Goal: Task Accomplishment & Management: Manage account settings

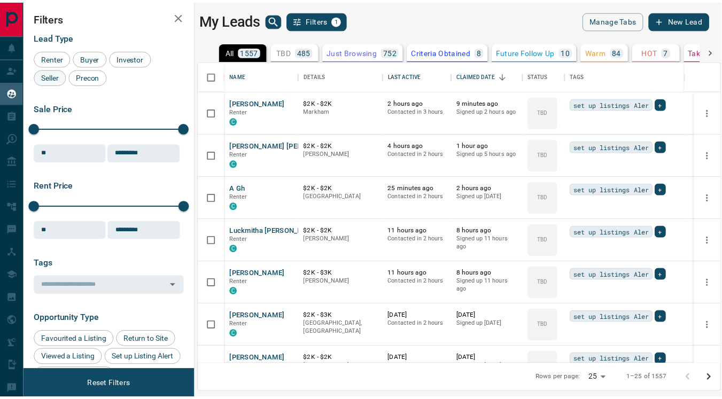
scroll to position [295, 520]
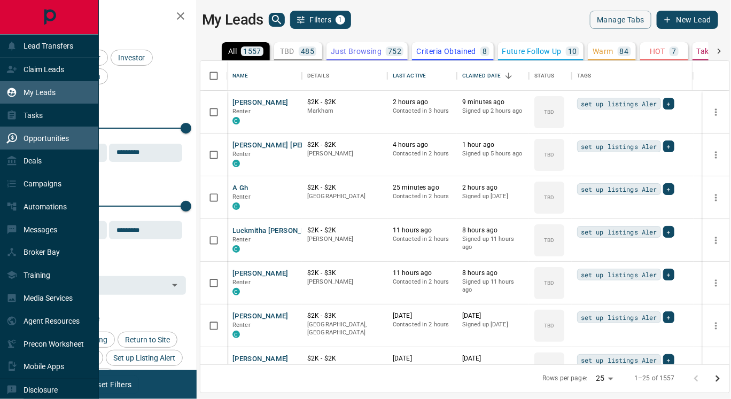
click at [42, 135] on p "Opportunities" at bounding box center [46, 138] width 45 height 9
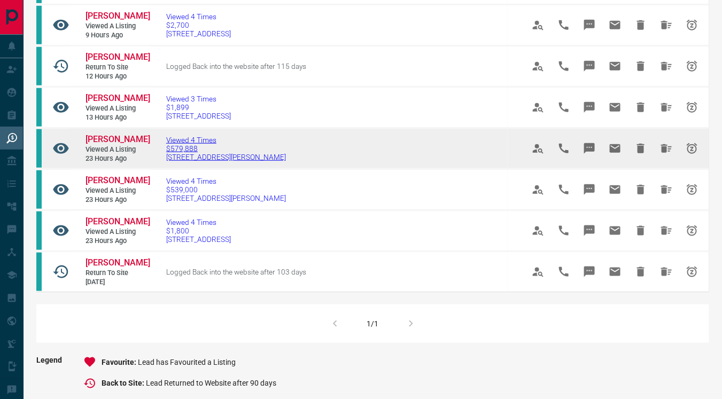
scroll to position [330, 0]
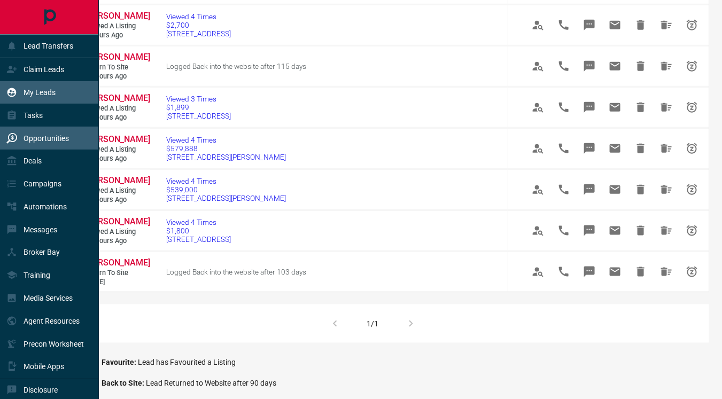
click at [48, 91] on p "My Leads" at bounding box center [40, 92] width 32 height 9
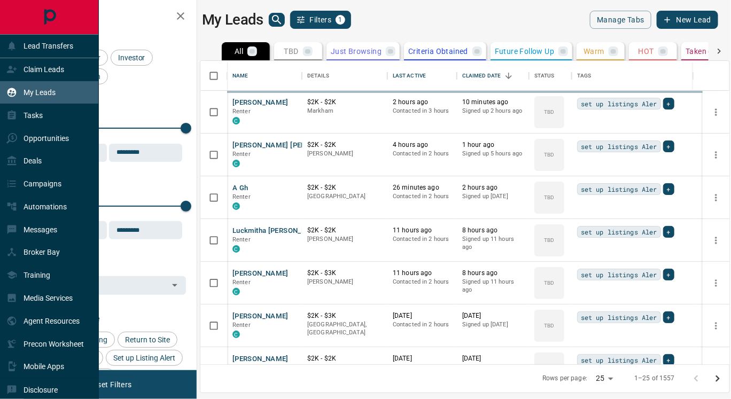
scroll to position [295, 520]
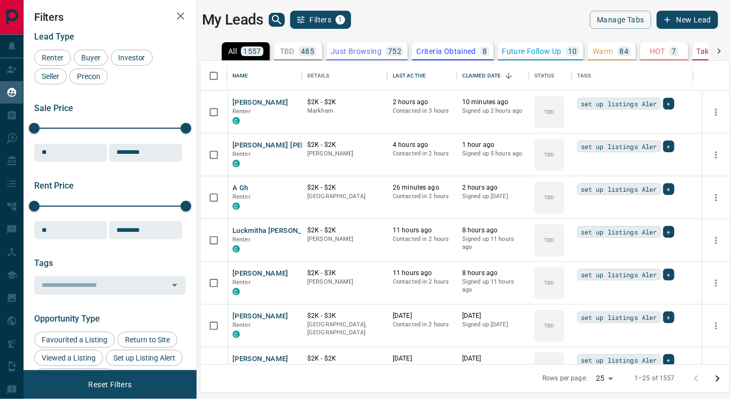
click at [295, 49] on p "TBD" at bounding box center [287, 51] width 14 height 7
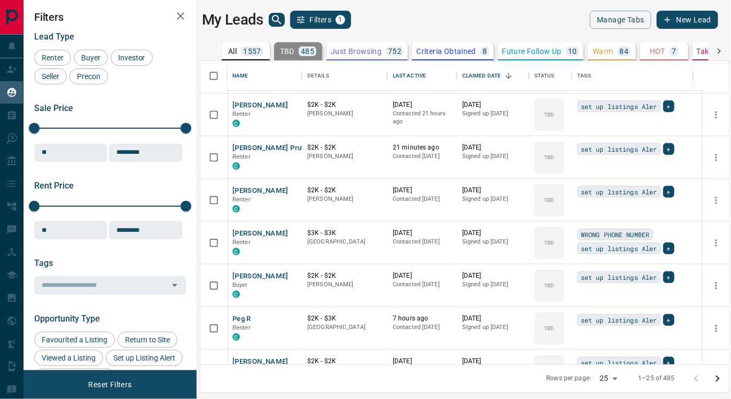
scroll to position [264, 0]
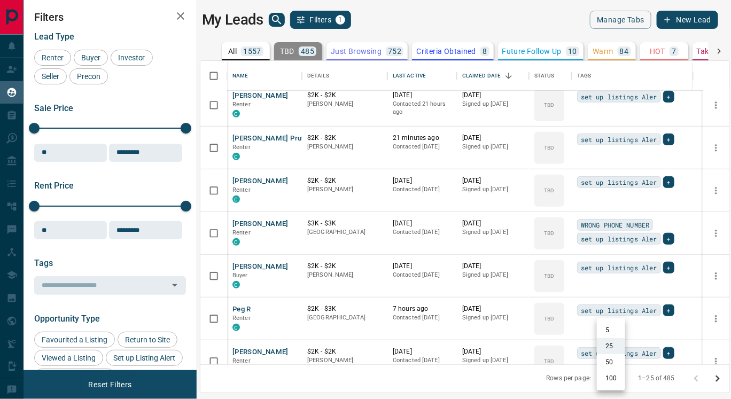
click at [613, 376] on body "Lead Transfers Claim Leads My Leads Tasks Opportunities Deals Campaigns Automat…" at bounding box center [365, 193] width 731 height 386
drag, startPoint x: 613, startPoint y: 376, endPoint x: 405, endPoint y: 339, distance: 210.7
click at [405, 339] on div at bounding box center [365, 199] width 731 height 399
click at [613, 375] on body "Lead Transfers Claim Leads My Leads Tasks Opportunities Deals Campaigns Automat…" at bounding box center [365, 193] width 731 height 386
click at [612, 376] on li "100" at bounding box center [611, 379] width 28 height 16
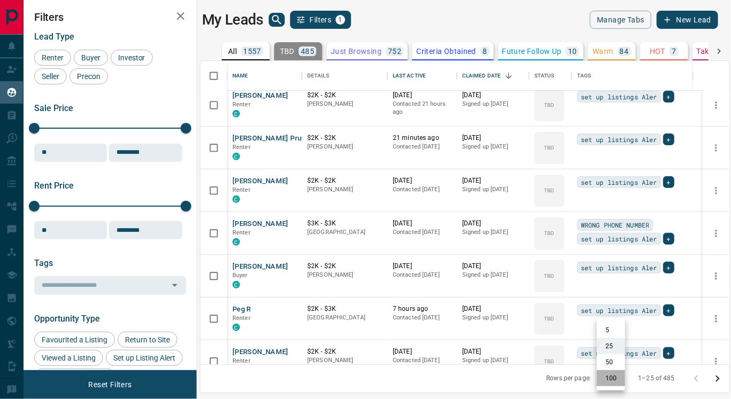
type input "***"
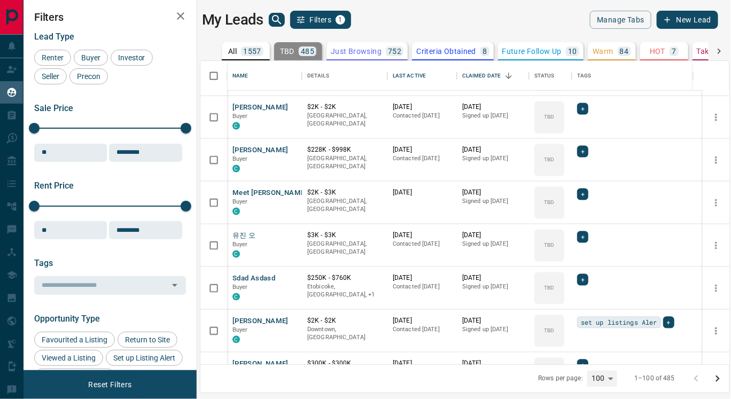
scroll to position [3756, 0]
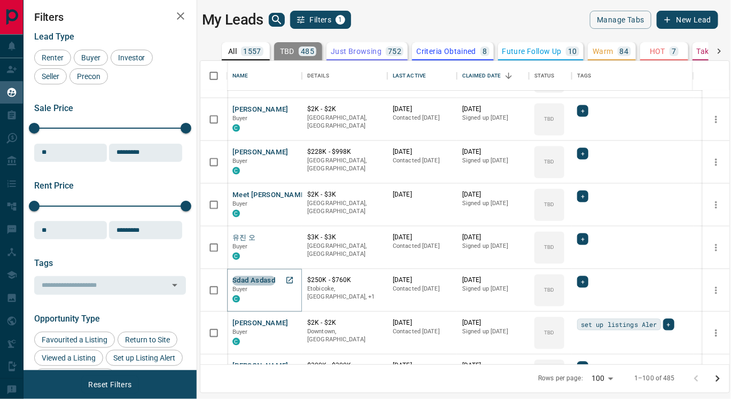
click at [263, 276] on button "Sdad Asdasd" at bounding box center [254, 281] width 43 height 10
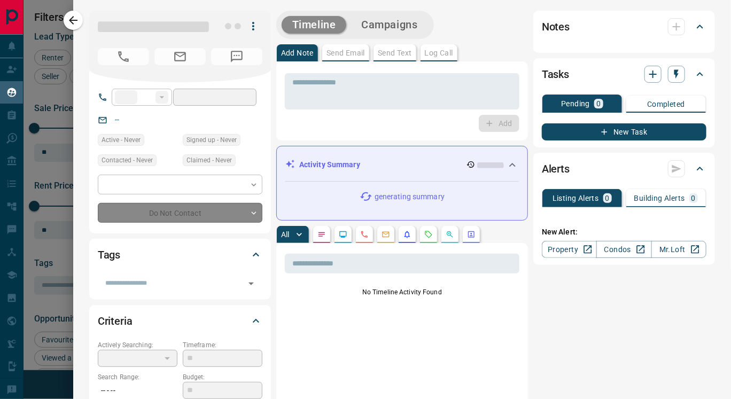
type input "**"
type input "**********"
type input "**"
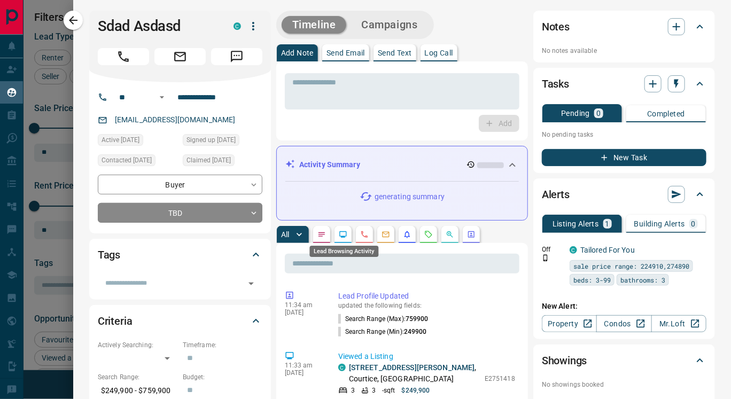
click at [342, 236] on icon "Lead Browsing Activity" at bounding box center [342, 235] width 7 height 6
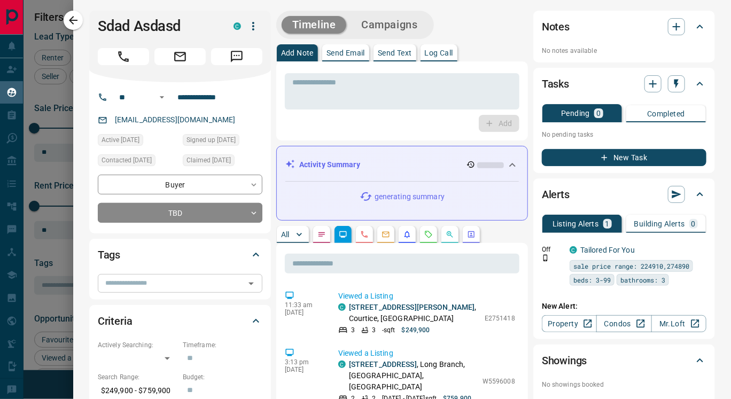
click at [165, 284] on input "text" at bounding box center [171, 283] width 141 height 12
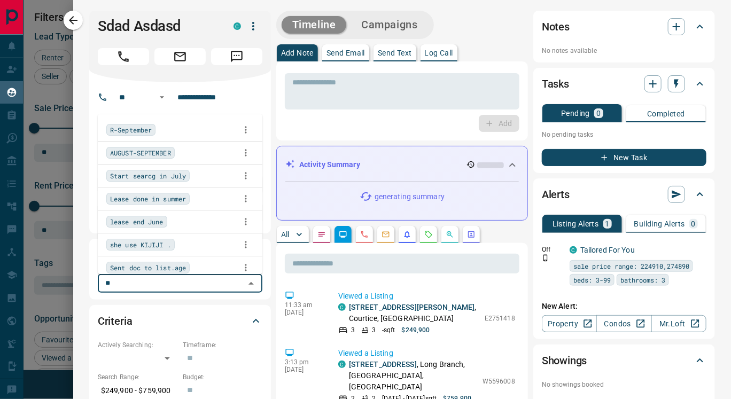
type input "***"
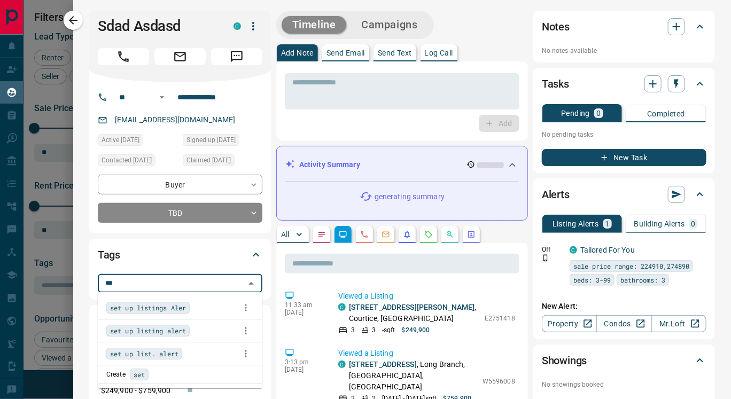
click at [172, 305] on span "set up listings Aler" at bounding box center [148, 308] width 76 height 11
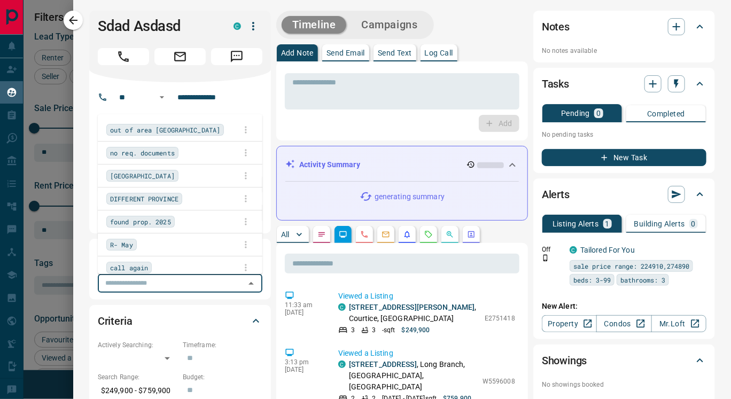
scroll to position [295, 520]
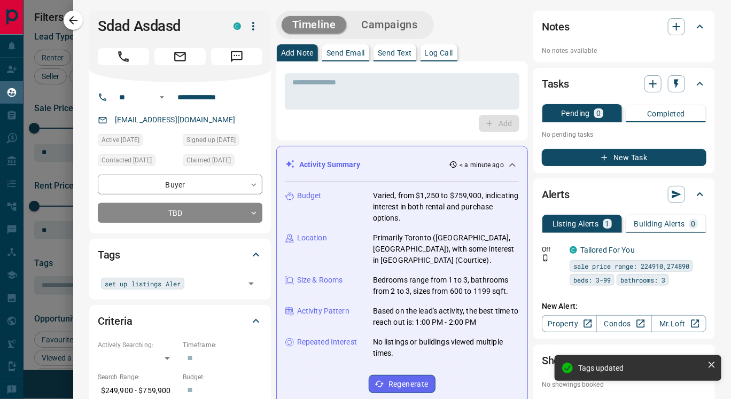
click at [269, 211] on div "**********" at bounding box center [180, 157] width 182 height 151
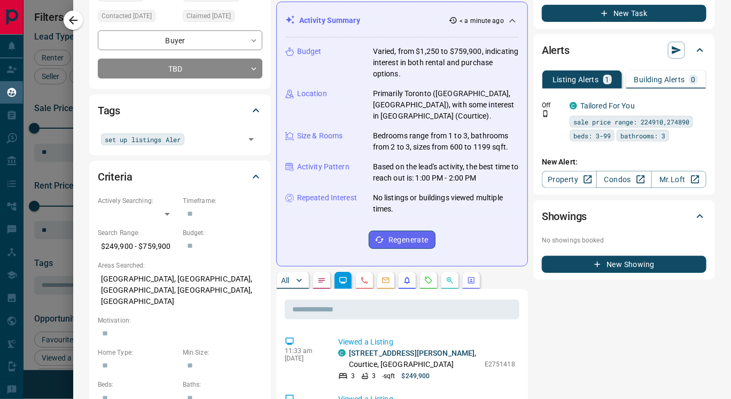
scroll to position [151, 0]
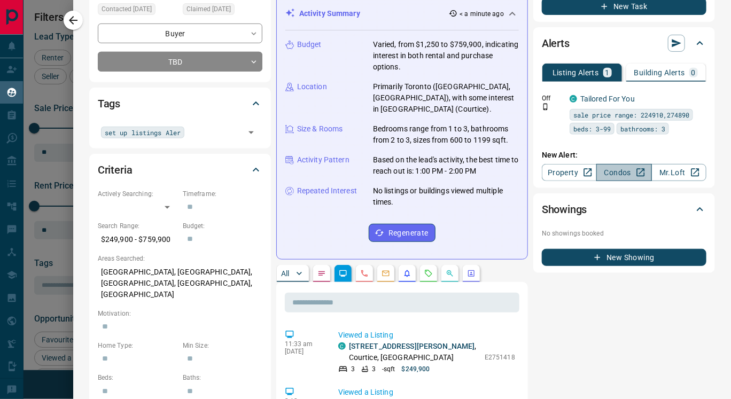
click at [606, 174] on link "Condos" at bounding box center [624, 172] width 55 height 17
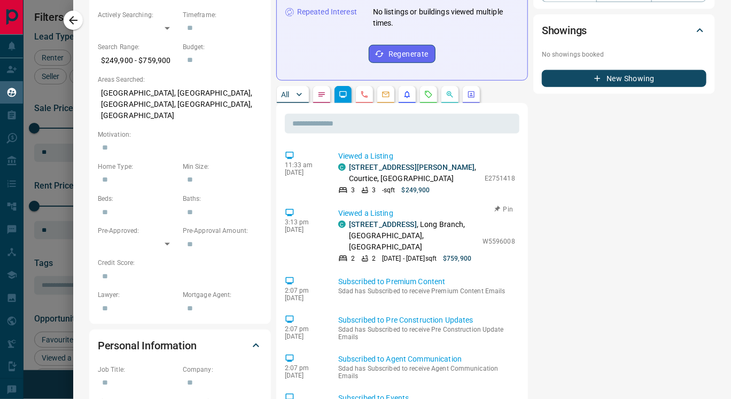
scroll to position [330, 0]
drag, startPoint x: 473, startPoint y: 166, endPoint x: 503, endPoint y: 173, distance: 30.7
click at [503, 173] on div "C [STREET_ADDRESS][PERSON_NAME] 3 3 - sqft $249,900 E2751418" at bounding box center [426, 178] width 177 height 33
click at [489, 205] on button "Pin" at bounding box center [504, 210] width 31 height 10
click at [464, 186] on div "3 3 - sqft $249,900" at bounding box center [408, 191] width 141 height 10
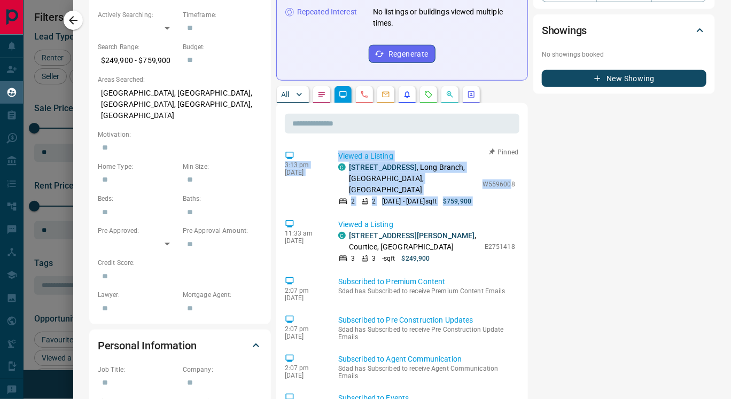
drag, startPoint x: 476, startPoint y: 167, endPoint x: 502, endPoint y: 168, distance: 26.2
click at [491, 188] on div "C [STREET_ADDRESS] 2 2 [DATE] - [DATE] sqft $759,900 W5596008" at bounding box center [426, 184] width 177 height 44
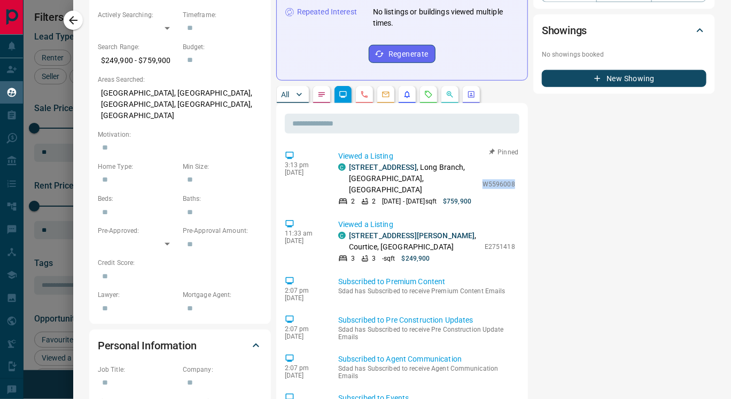
drag, startPoint x: 505, startPoint y: 172, endPoint x: 472, endPoint y: 173, distance: 33.2
click at [472, 173] on div "C [STREET_ADDRESS] 2 2 [DATE] - [DATE] sqft $759,900 W5596008" at bounding box center [426, 184] width 177 height 44
click at [457, 216] on div "11:33 am [DATE] Viewed a Listing C [STREET_ADDRESS][PERSON_NAME] 3 3 - sqft $24…" at bounding box center [402, 241] width 235 height 51
drag, startPoint x: 505, startPoint y: 226, endPoint x: 474, endPoint y: 226, distance: 31.0
click at [474, 230] on div "C [STREET_ADDRESS][PERSON_NAME] 3 3 - sqft $249,900 E2751418" at bounding box center [426, 246] width 177 height 33
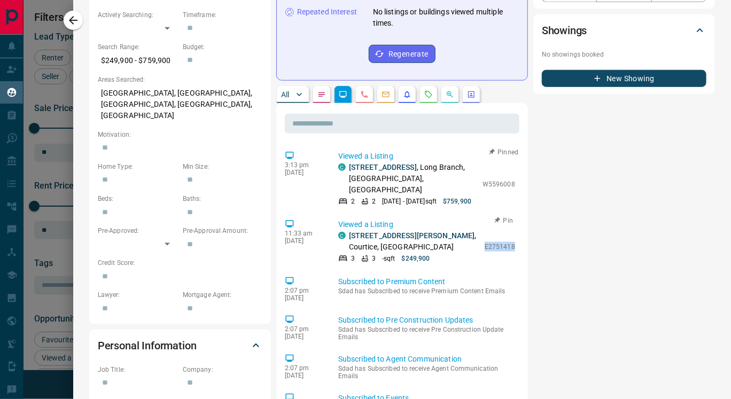
copy p "E2751418"
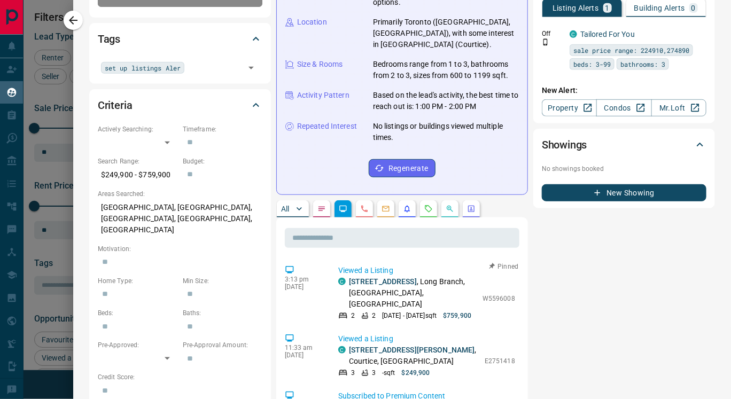
scroll to position [0, 0]
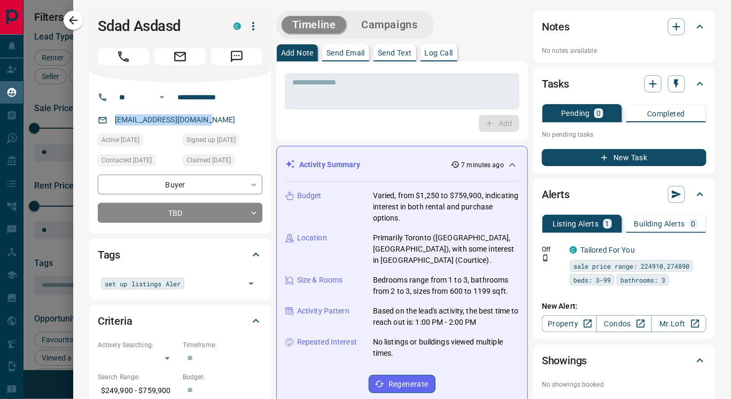
drag, startPoint x: 114, startPoint y: 116, endPoint x: 220, endPoint y: 124, distance: 106.7
click at [220, 124] on div "[EMAIL_ADDRESS][DOMAIN_NAME]" at bounding box center [180, 120] width 165 height 18
copy link "[EMAIL_ADDRESS][DOMAIN_NAME]"
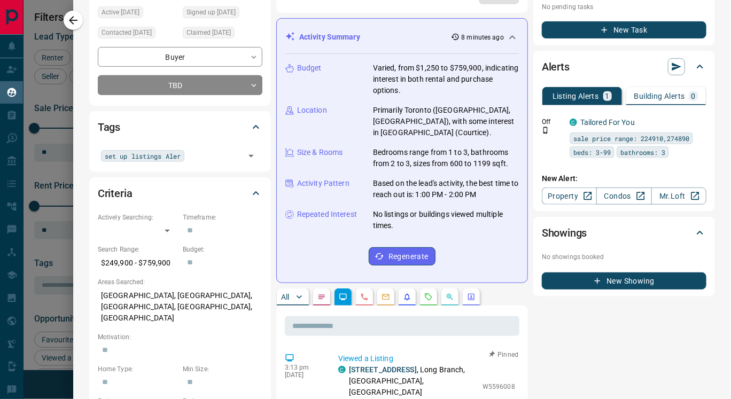
scroll to position [134, 0]
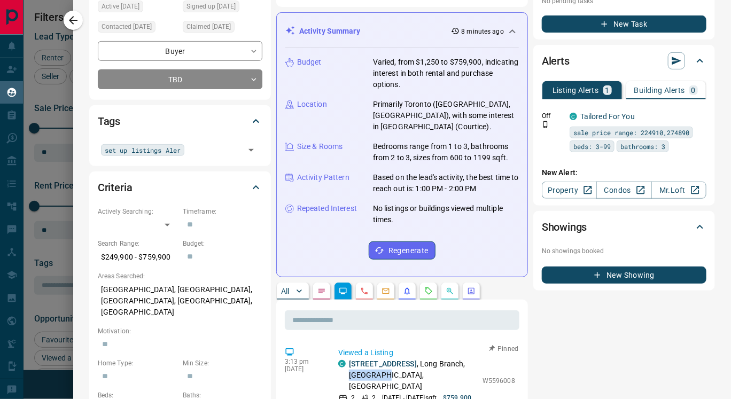
drag, startPoint x: 378, startPoint y: 374, endPoint x: 410, endPoint y: 374, distance: 32.1
click at [410, 374] on p "[STREET_ADDRESS]" at bounding box center [413, 376] width 128 height 34
copy p "Etobicoke"
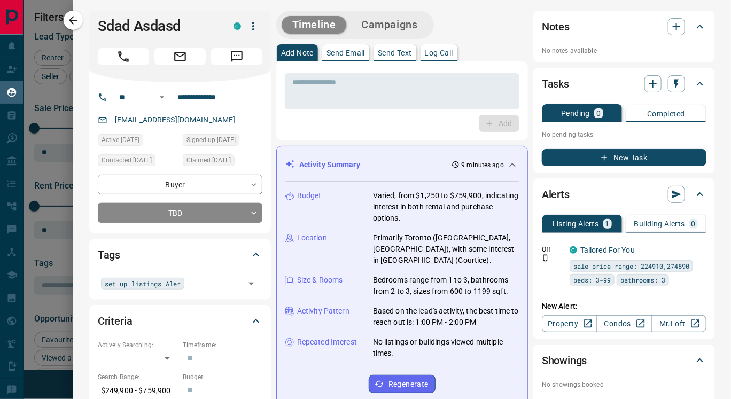
click at [387, 51] on p "Send Text" at bounding box center [395, 52] width 34 height 7
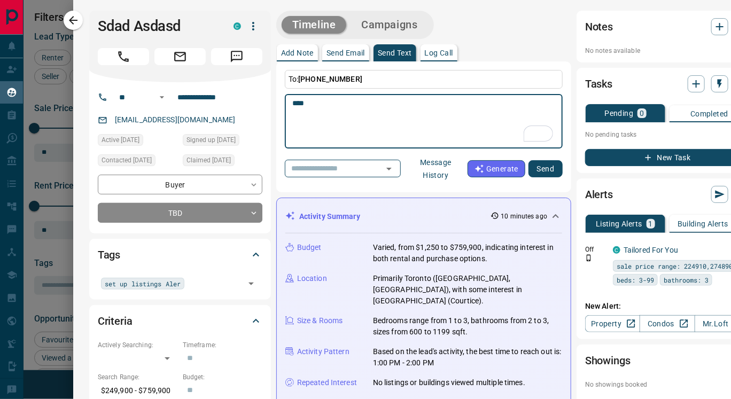
paste textarea "**********"
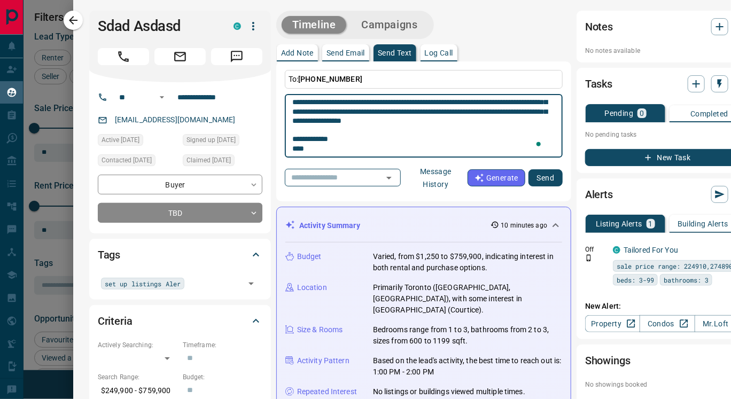
scroll to position [37, 0]
type textarea "**********"
click at [550, 176] on button "Send" at bounding box center [546, 177] width 34 height 17
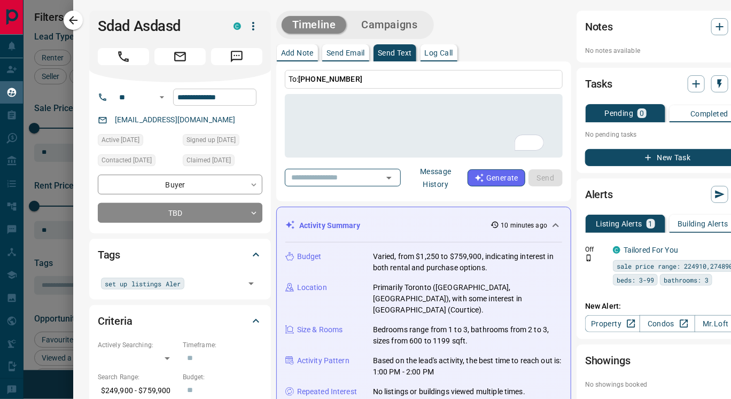
scroll to position [0, 0]
